Goal: Find specific page/section: Find specific page/section

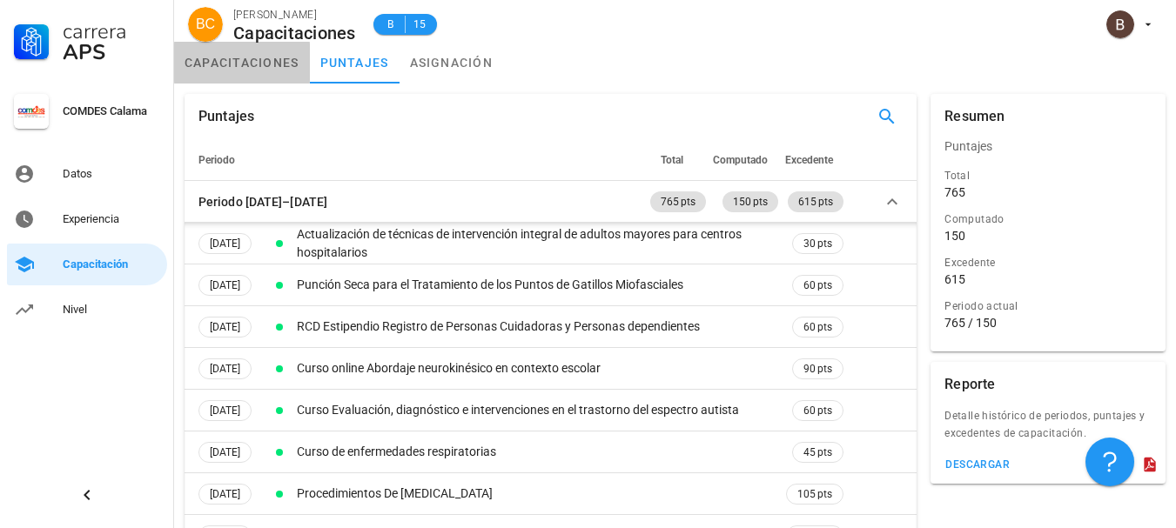
click at [223, 68] on link "capacitaciones" at bounding box center [242, 63] width 136 height 42
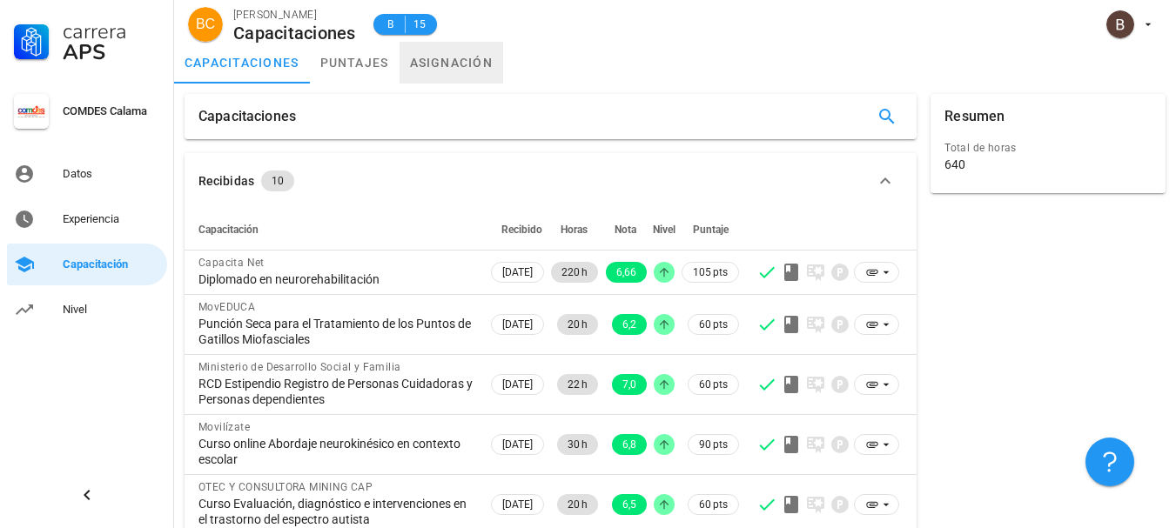
click at [469, 57] on link "asignación" at bounding box center [451, 63] width 104 height 42
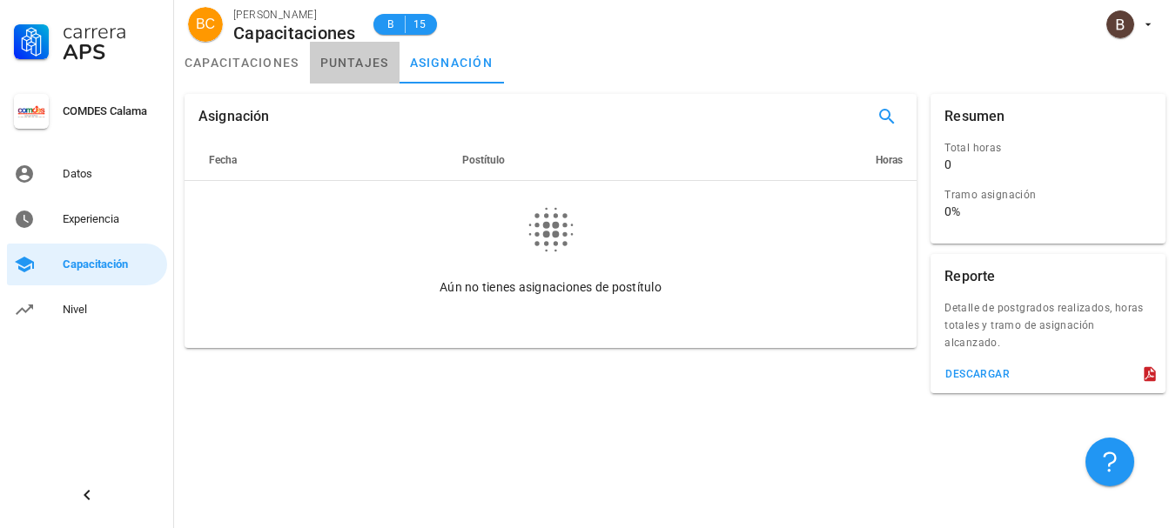
click at [347, 55] on link "puntajes" at bounding box center [355, 63] width 90 height 42
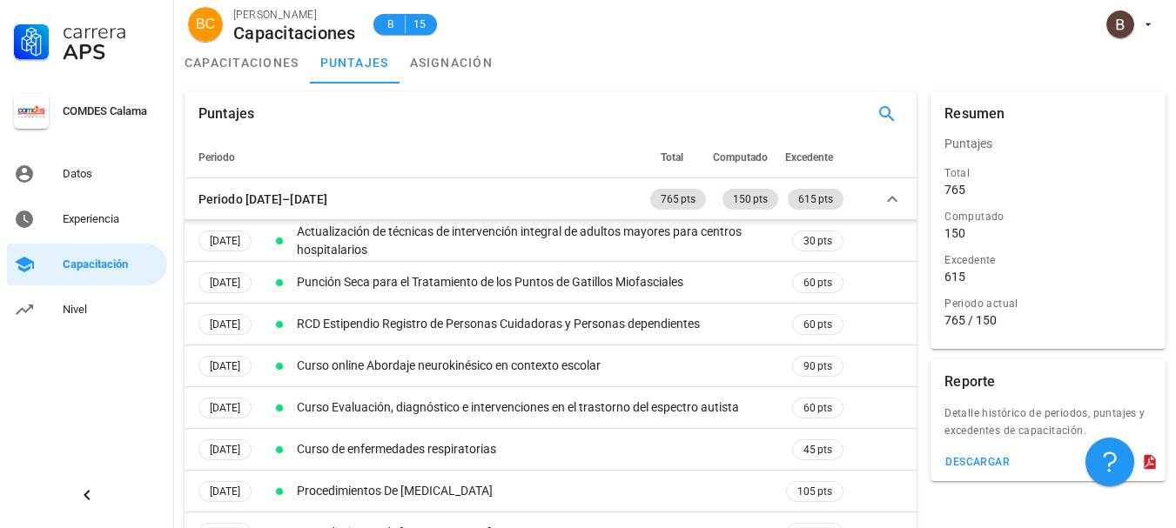
scroll to position [123, 0]
